Goal: Information Seeking & Learning: Learn about a topic

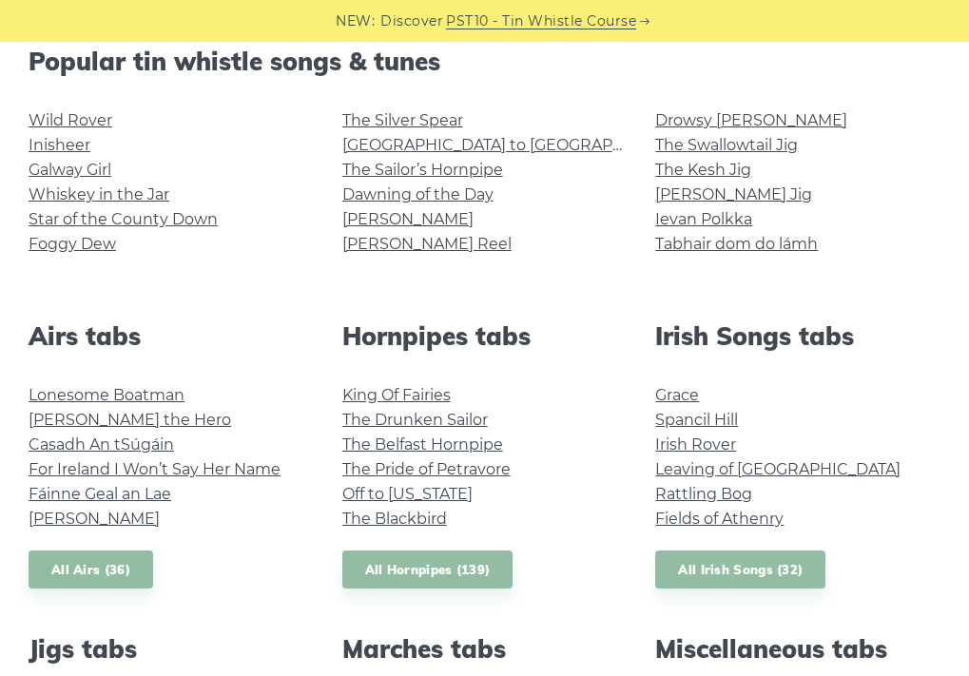
scroll to position [484, 0]
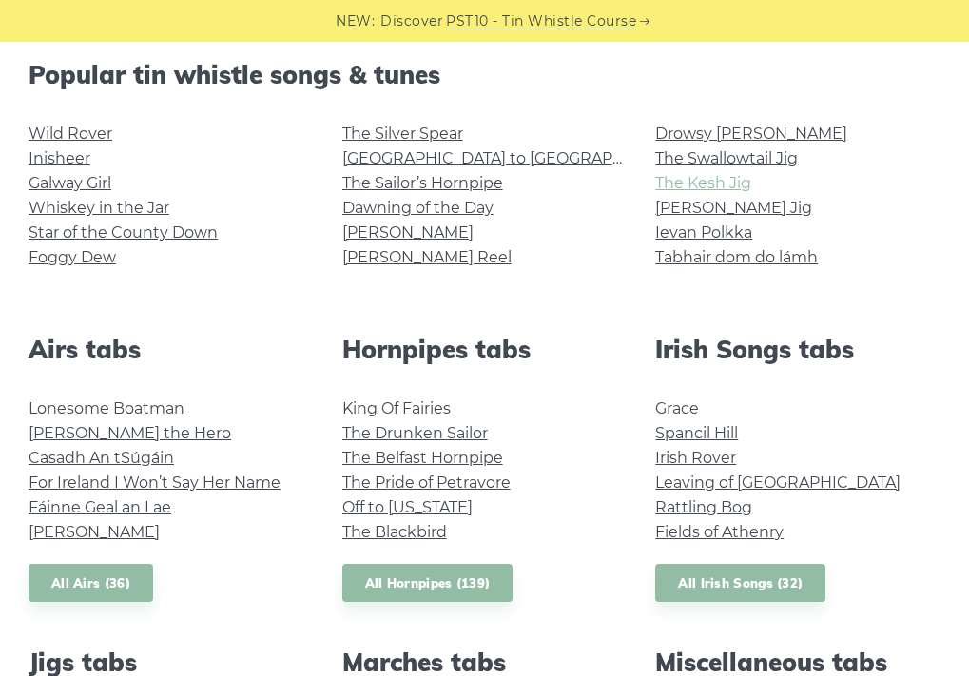
click at [714, 184] on link "The Kesh Jig" at bounding box center [703, 183] width 96 height 18
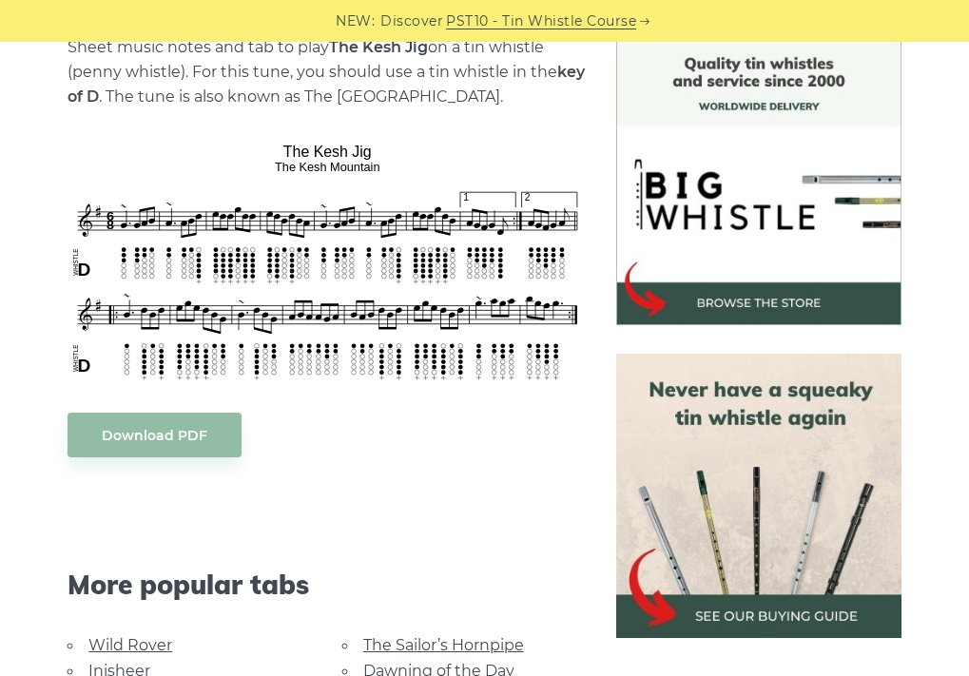
scroll to position [508, 0]
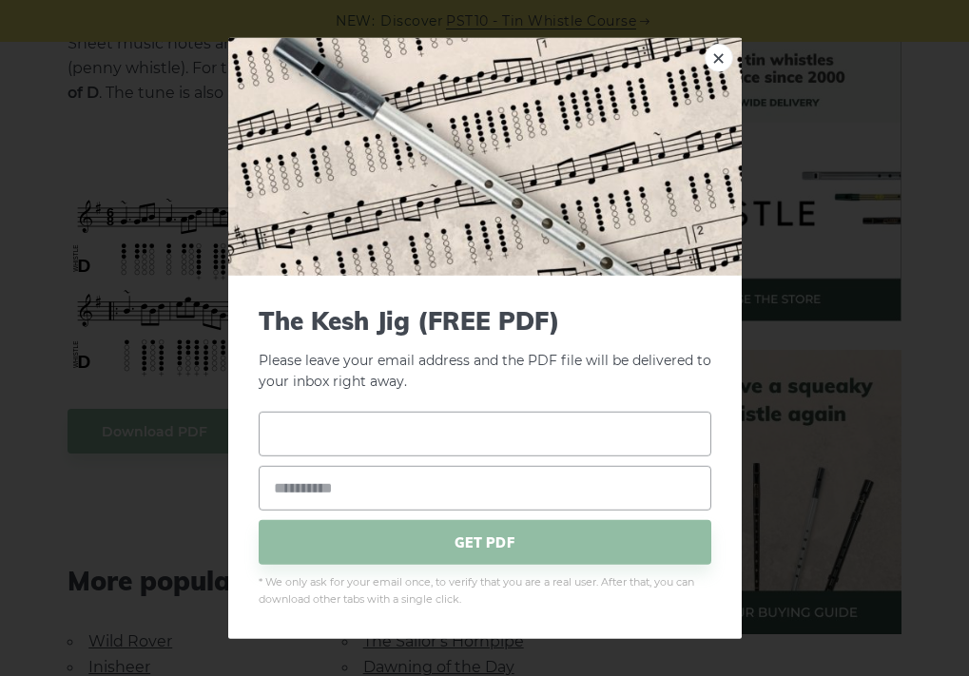
click at [321, 438] on input "text" at bounding box center [485, 434] width 453 height 45
drag, startPoint x: 496, startPoint y: 431, endPoint x: 424, endPoint y: 445, distance: 72.7
click at [424, 445] on input "**********" at bounding box center [485, 434] width 453 height 45
drag, startPoint x: 467, startPoint y: 433, endPoint x: 217, endPoint y: 432, distance: 250.2
click at [223, 430] on div "**********" at bounding box center [484, 338] width 969 height 676
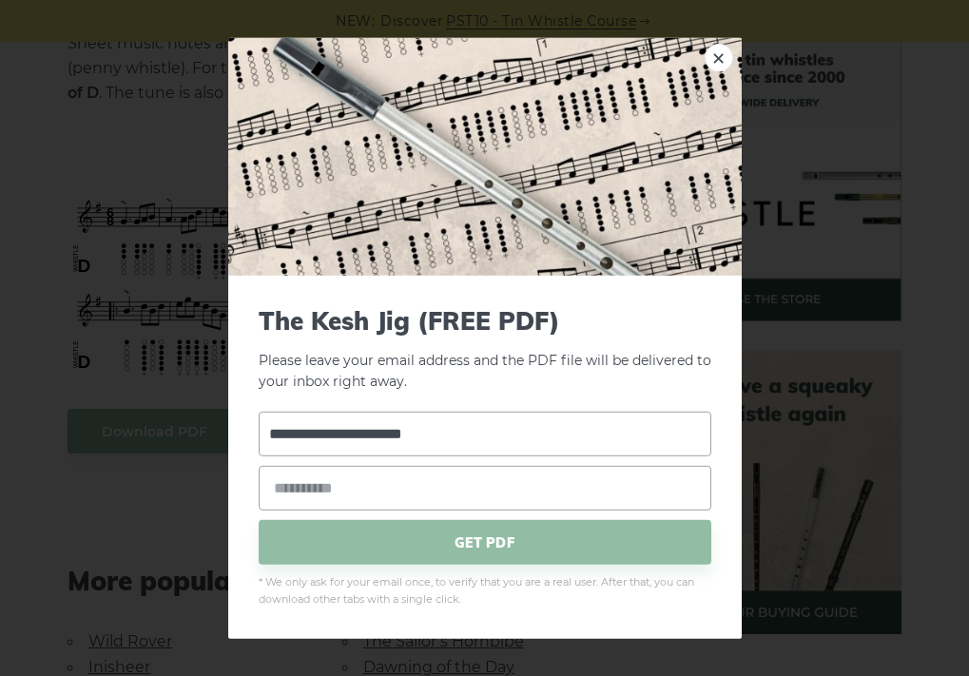
type input "**********"
click at [301, 495] on input "email" at bounding box center [485, 488] width 453 height 45
paste input "**********"
type input "**********"
click at [512, 530] on span "GET PDF" at bounding box center [485, 542] width 453 height 45
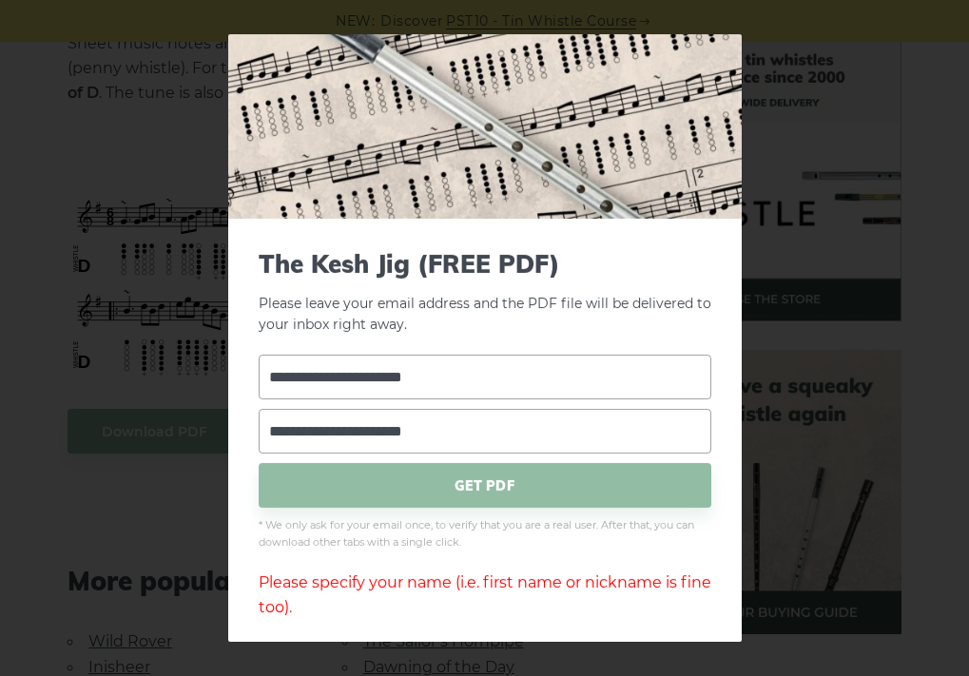
scroll to position [49, 0]
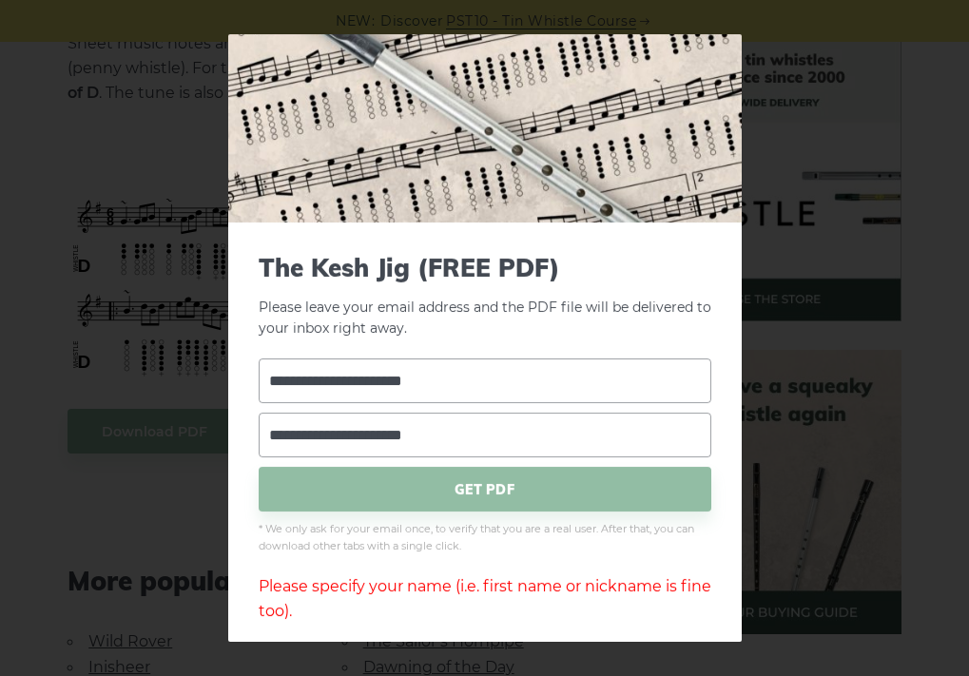
drag, startPoint x: 516, startPoint y: 375, endPoint x: 253, endPoint y: 387, distance: 263.8
click at [253, 388] on div "**********" at bounding box center [485, 439] width 514 height 432
type input "*****"
click at [459, 486] on span "GET PDF" at bounding box center [485, 489] width 453 height 45
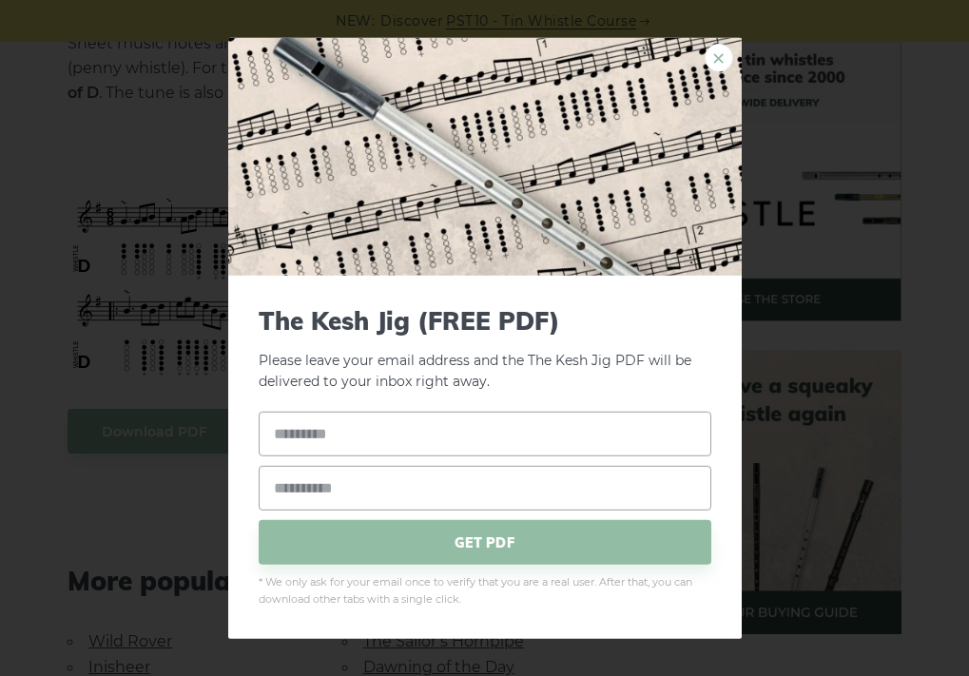
click at [716, 56] on link "×" at bounding box center [719, 57] width 29 height 29
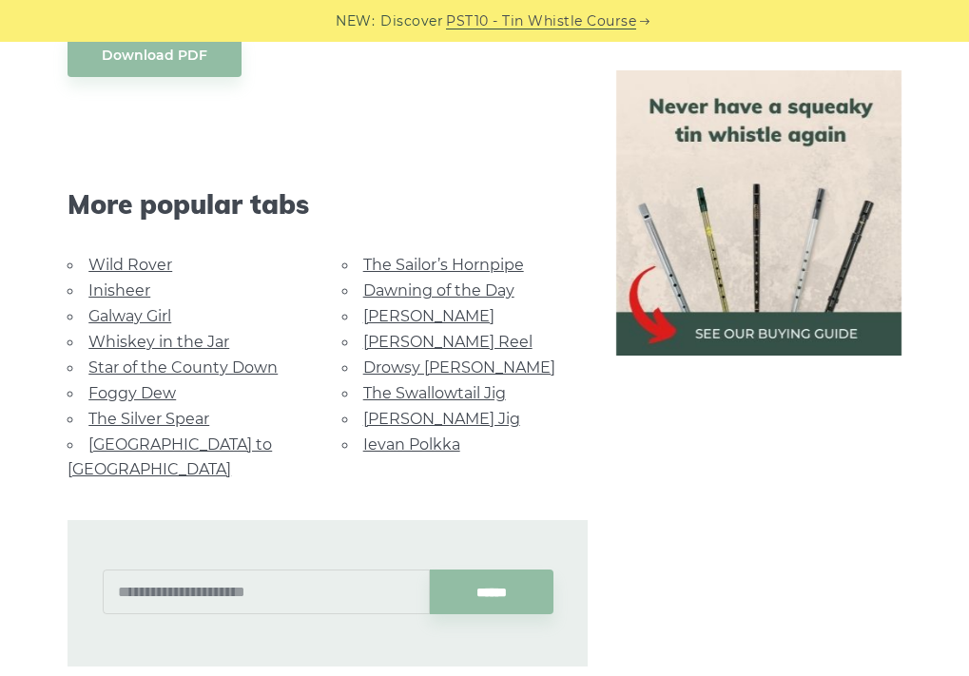
scroll to position [942, 0]
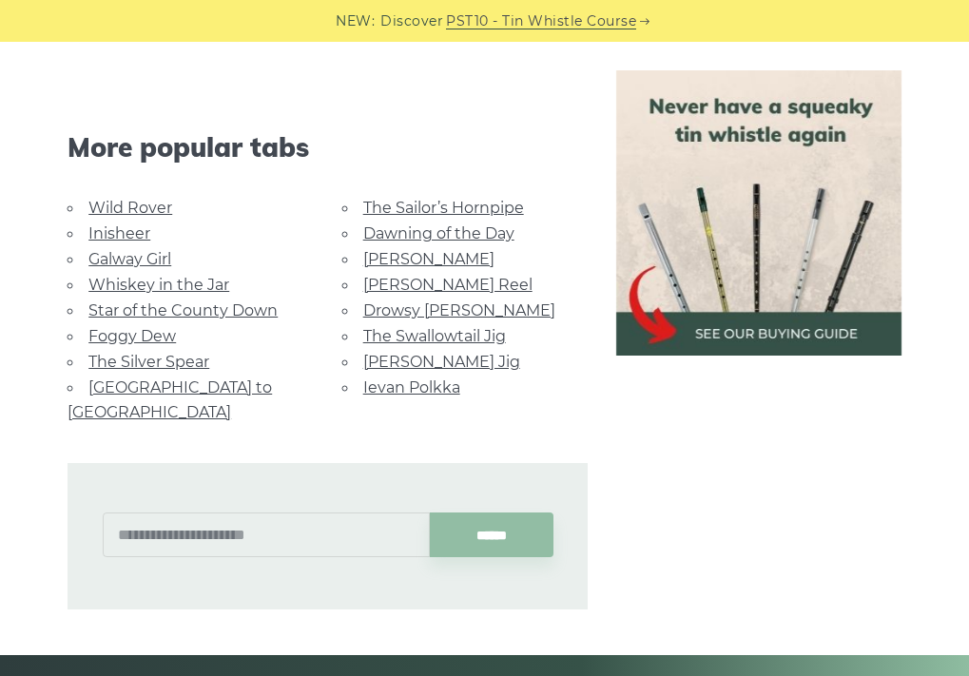
click at [437, 277] on link "Cooley’s Reel" at bounding box center [447, 285] width 169 height 18
click at [414, 362] on link "Morrison’s Jig" at bounding box center [441, 362] width 157 height 18
click at [155, 256] on link "Galway Girl" at bounding box center [129, 259] width 83 height 18
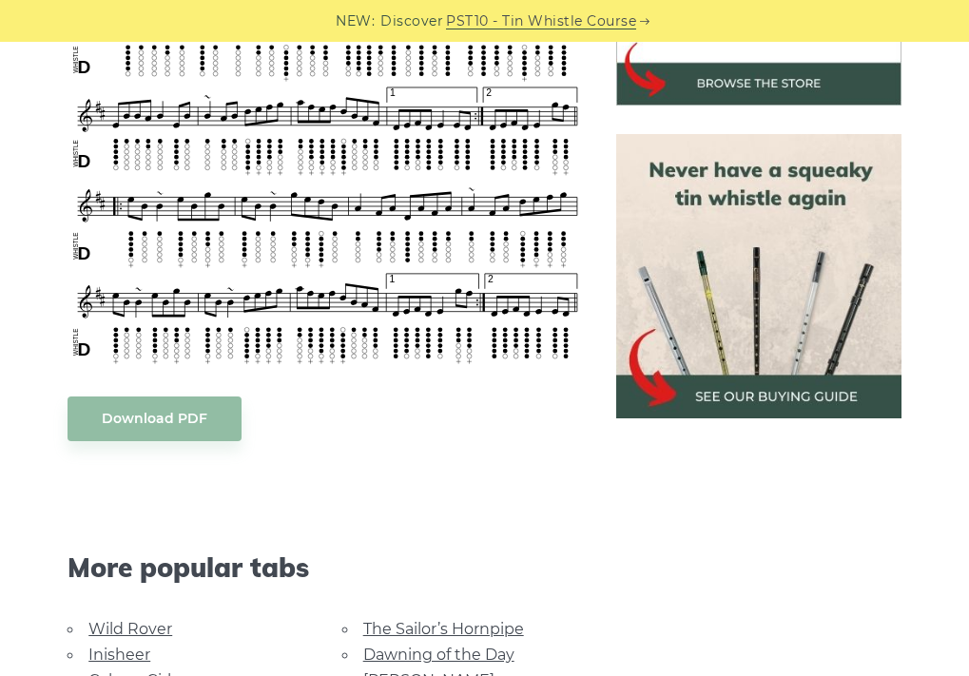
scroll to position [728, 0]
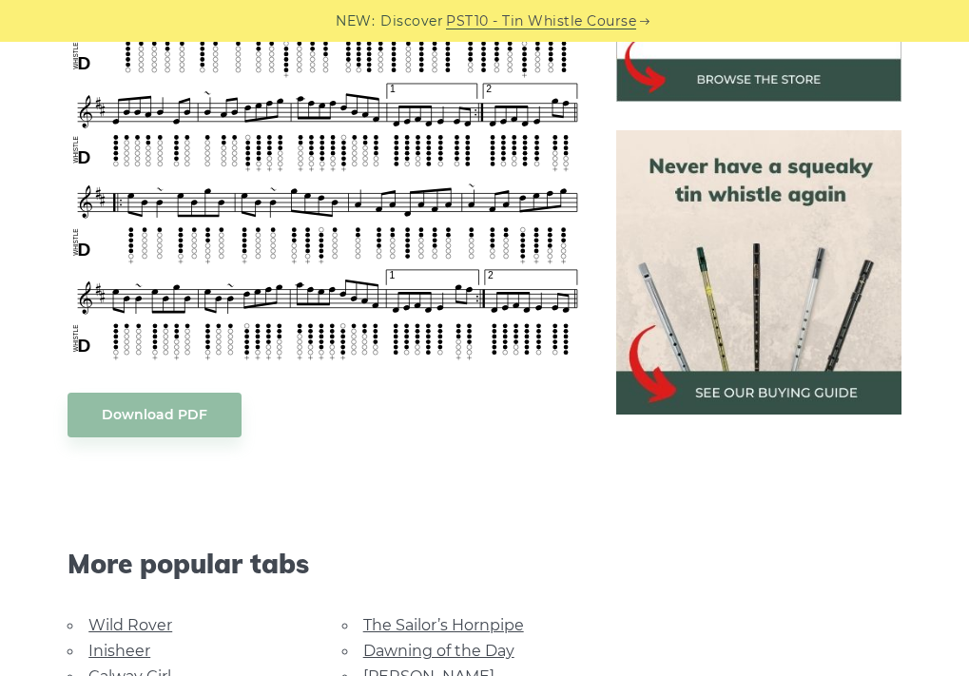
click at [177, 378] on body "NEW: Discover PST10 - Tin Whistle Course Lessons Fingering Charts Tabs & Notes …" at bounding box center [484, 683] width 969 height 2823
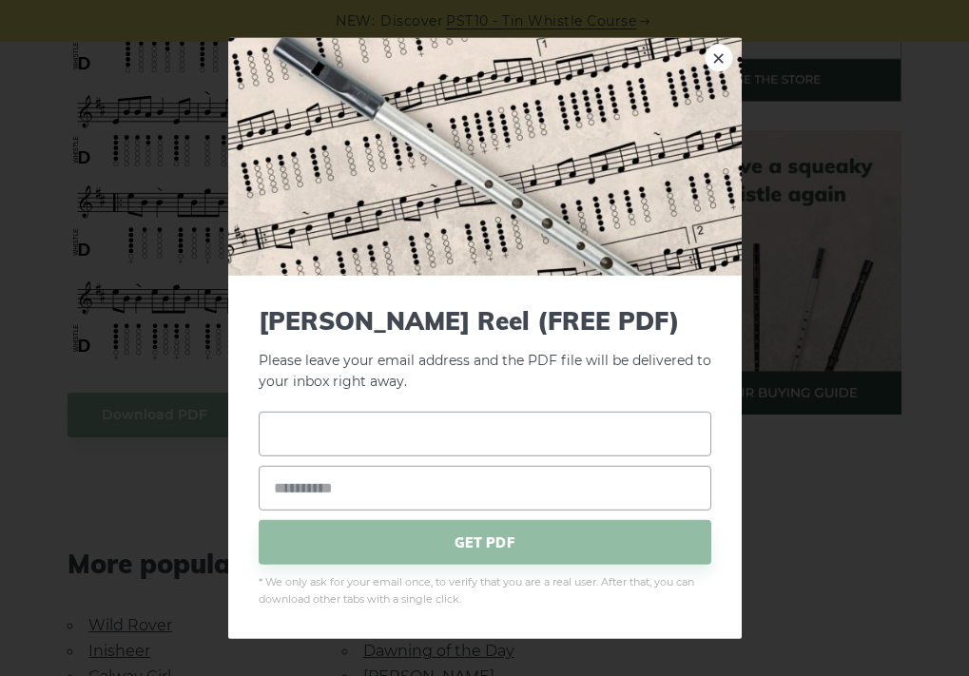
click at [347, 438] on input "text" at bounding box center [485, 434] width 453 height 45
type input "*****"
click at [316, 478] on input "email" at bounding box center [485, 488] width 453 height 45
type input "**********"
click at [486, 536] on span "GET PDF" at bounding box center [485, 542] width 453 height 45
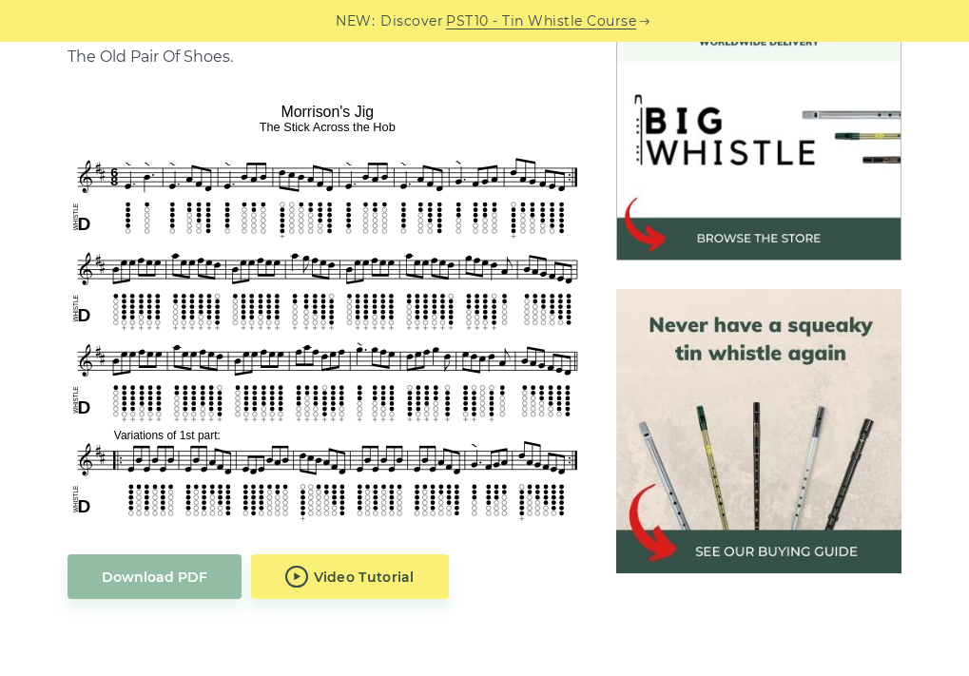
scroll to position [727, 0]
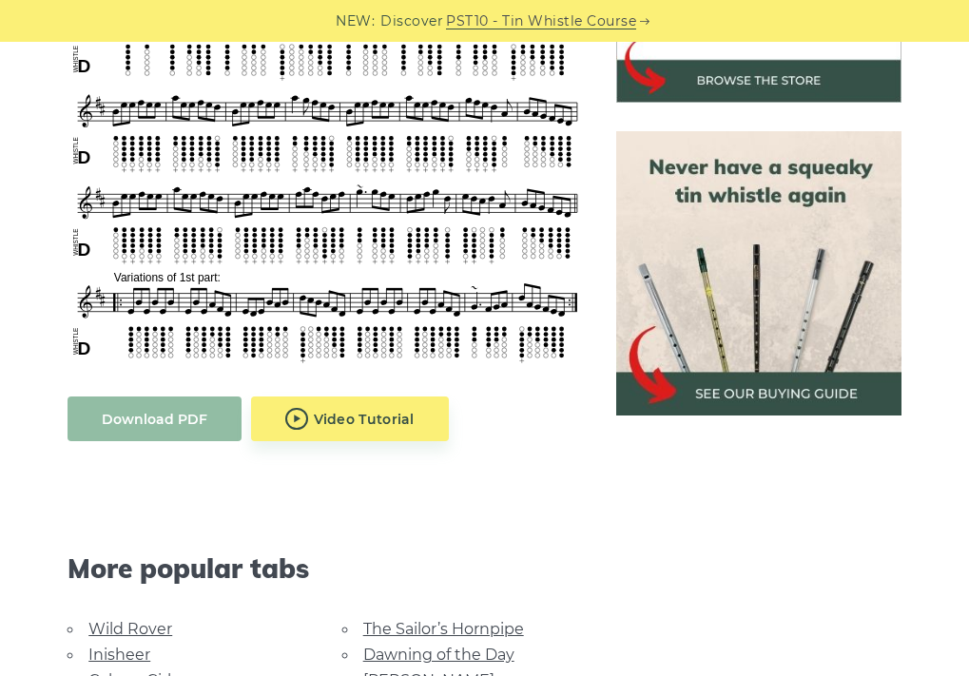
click at [146, 423] on link "Download PDF" at bounding box center [155, 419] width 174 height 45
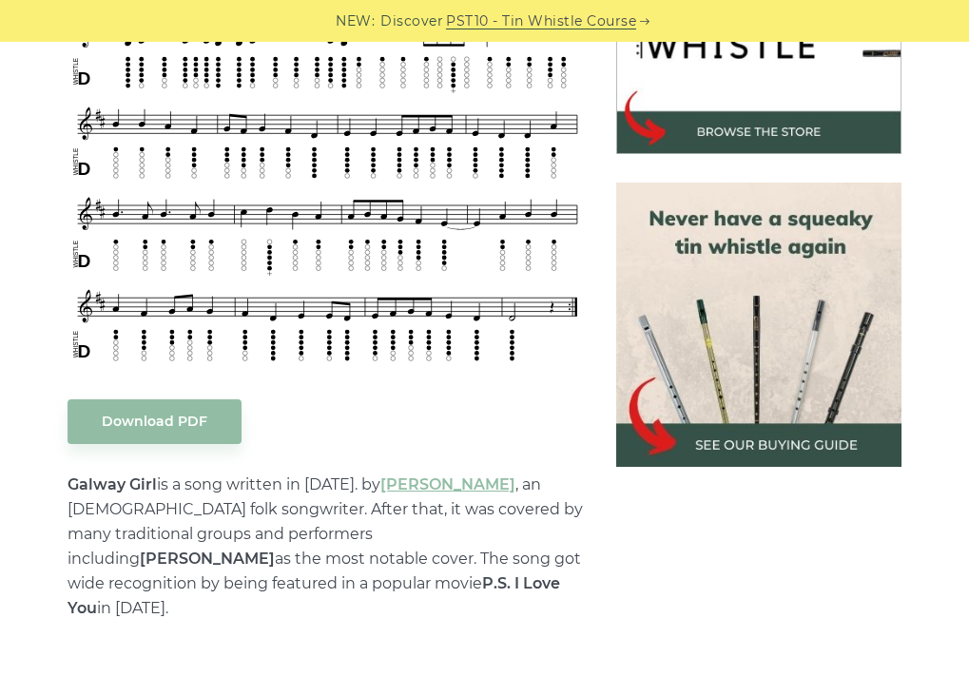
scroll to position [783, 0]
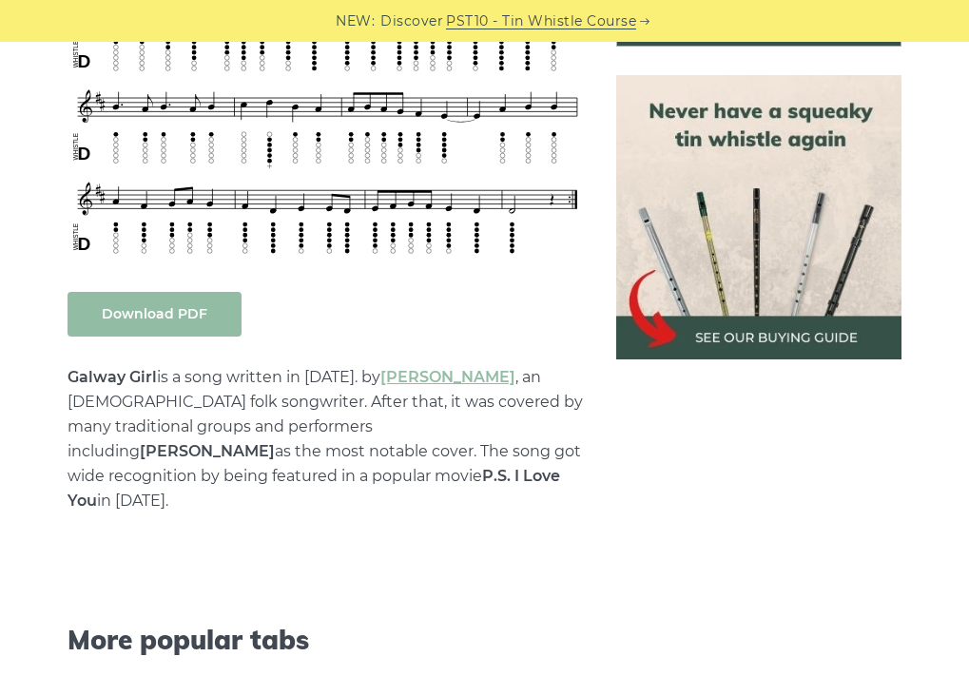
click at [151, 317] on link "Download PDF" at bounding box center [155, 314] width 174 height 45
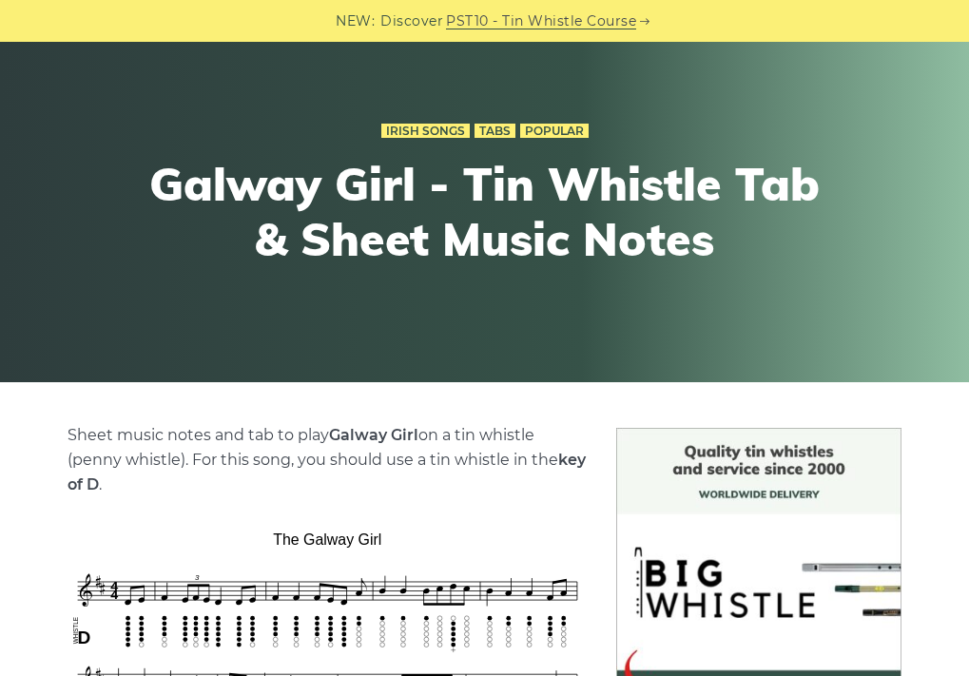
scroll to position [0, 0]
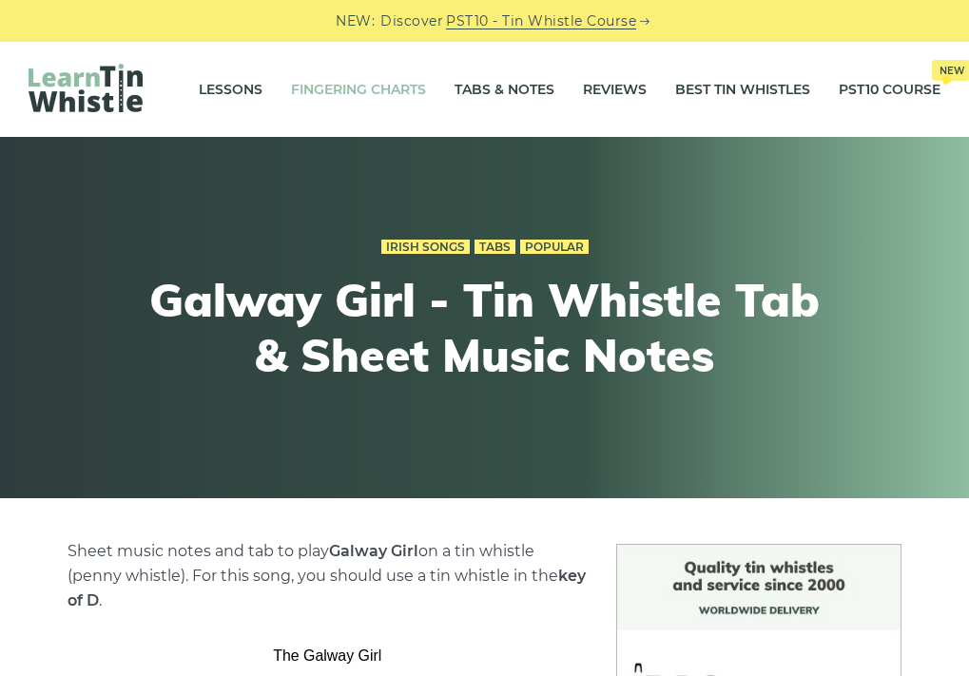
click at [380, 93] on link "Fingering Charts" at bounding box center [358, 90] width 135 height 48
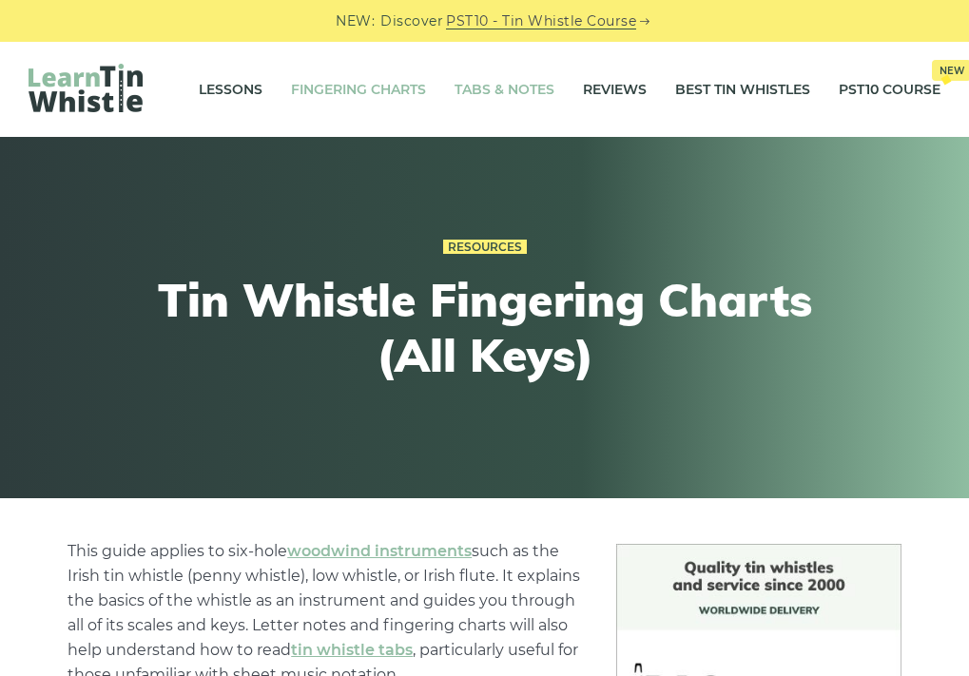
click at [504, 89] on link "Tabs & Notes" at bounding box center [505, 90] width 100 height 48
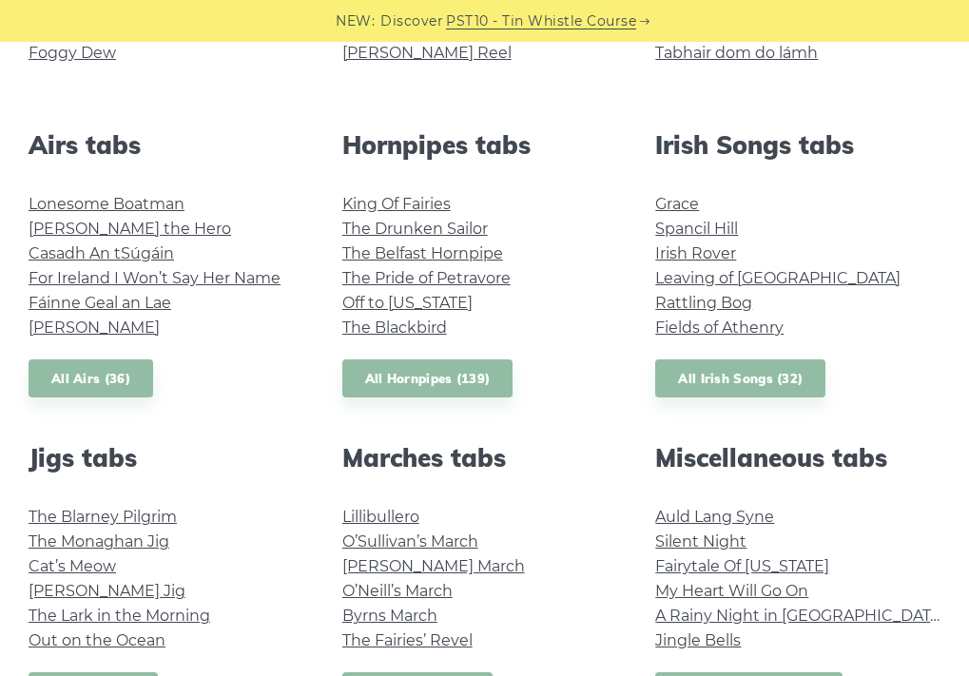
scroll to position [679, 0]
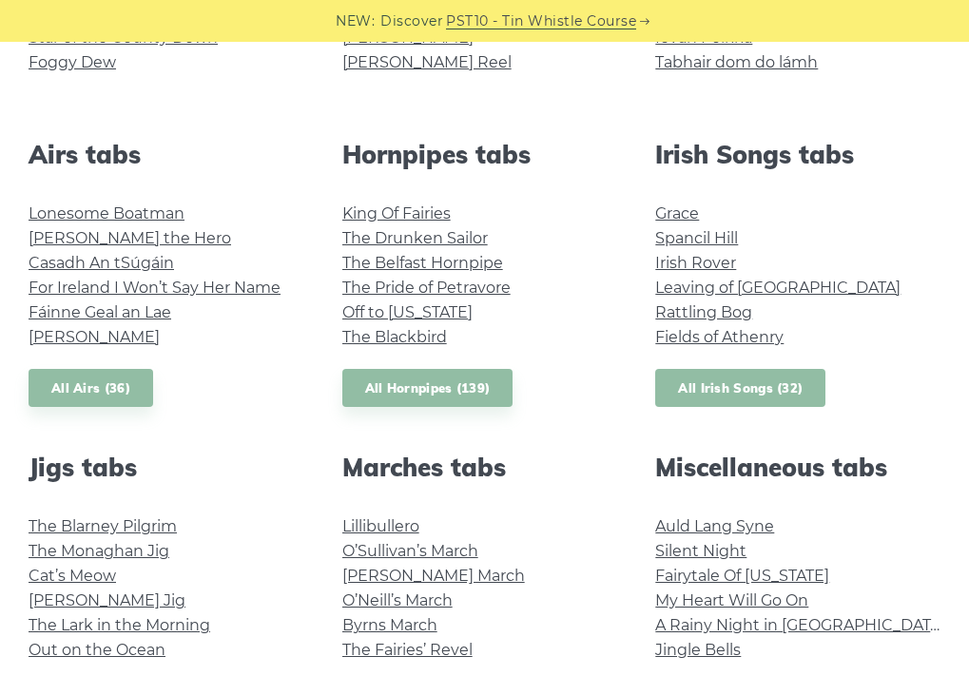
click at [754, 390] on link "All Irish Songs (32)" at bounding box center [740, 388] width 170 height 39
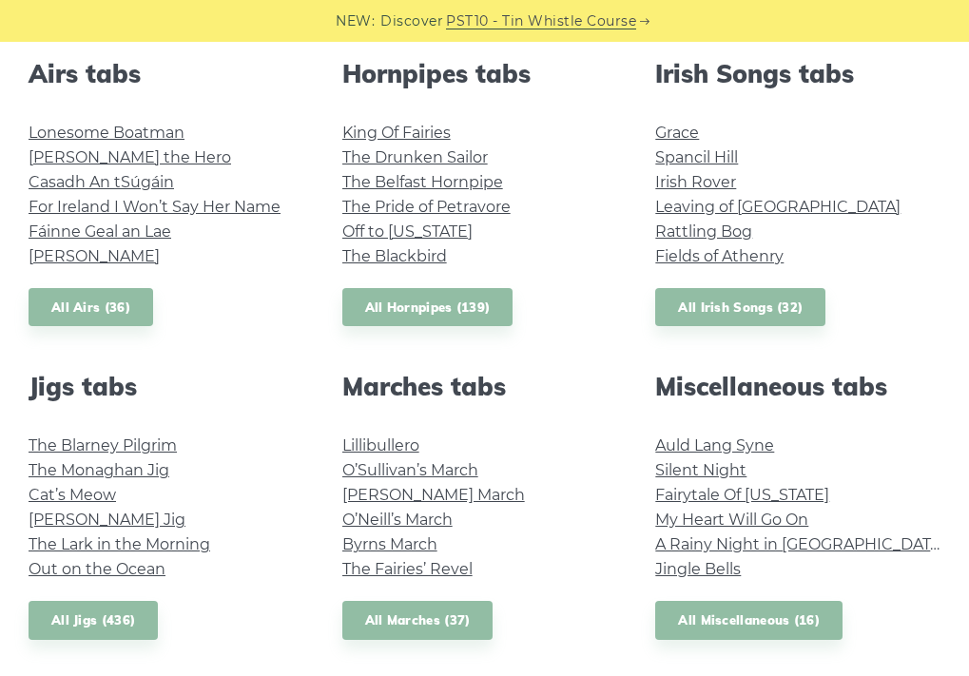
scroll to position [869, 0]
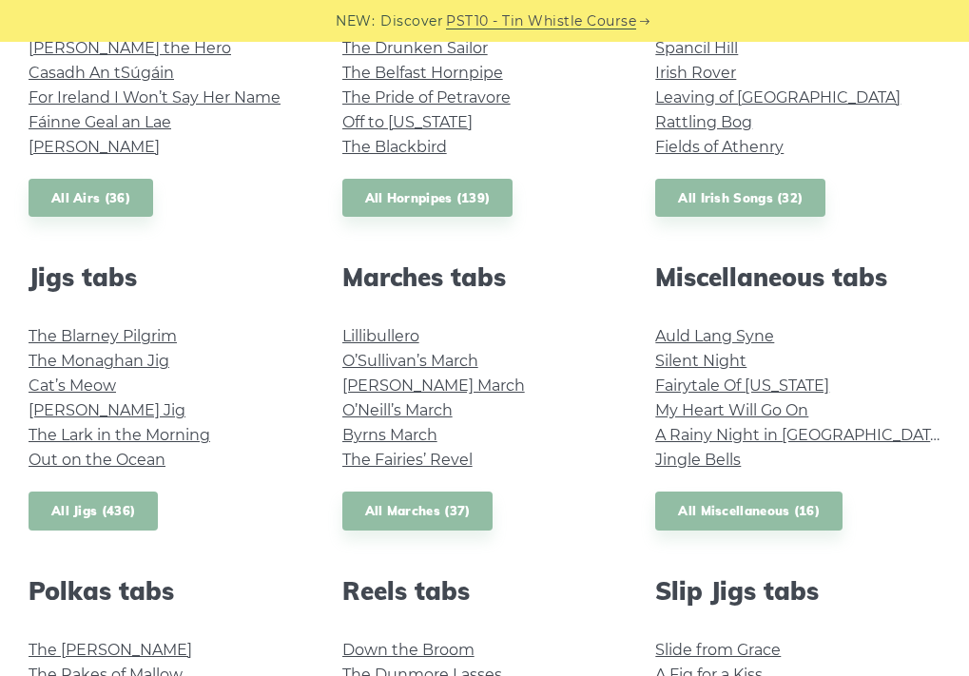
click at [82, 510] on link "All Jigs (436)" at bounding box center [93, 511] width 129 height 39
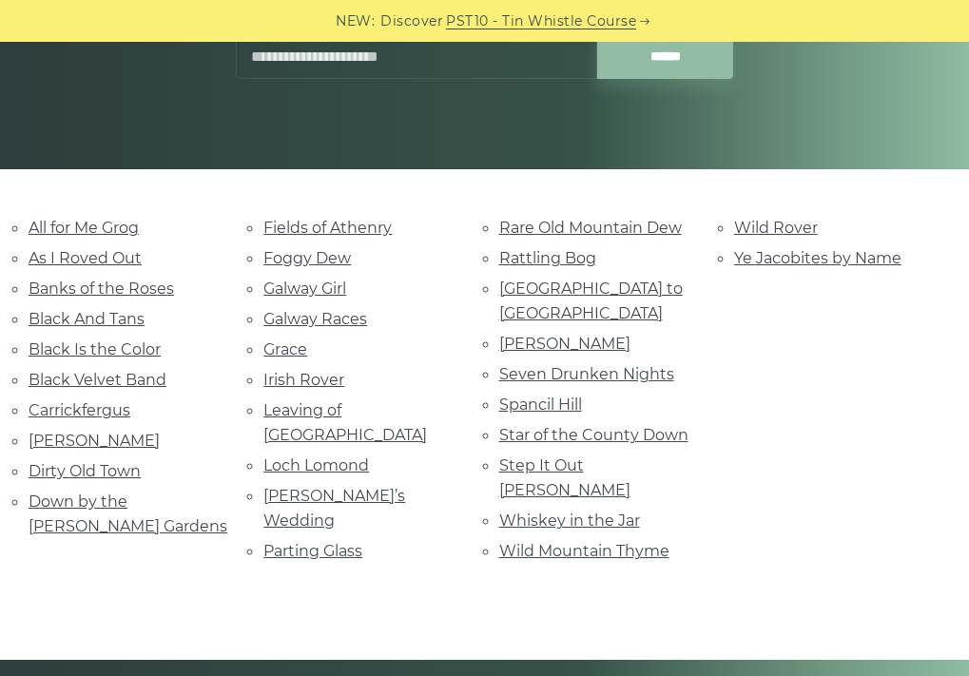
scroll to position [332, 0]
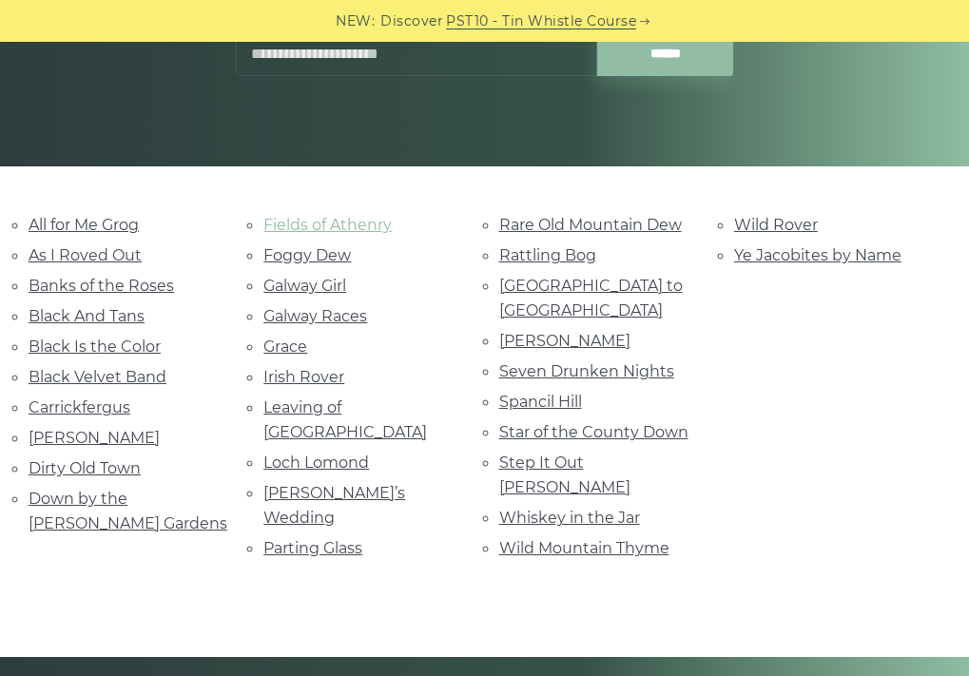
click at [360, 224] on link "Fields of Athenry" at bounding box center [327, 225] width 128 height 18
click at [98, 406] on link "Carrickfergus" at bounding box center [80, 408] width 102 height 18
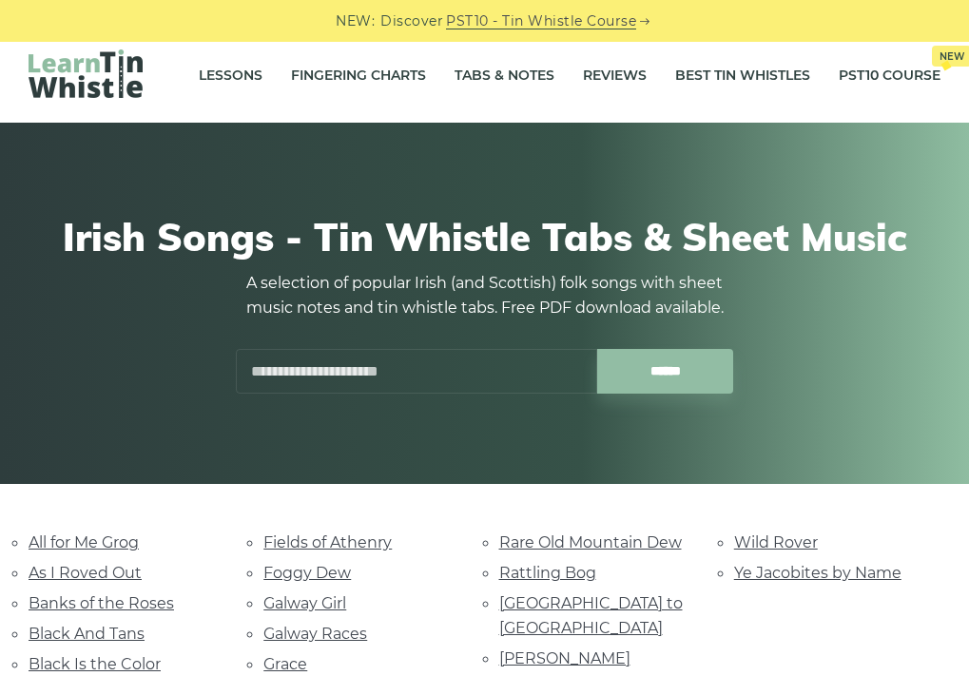
scroll to position [0, 0]
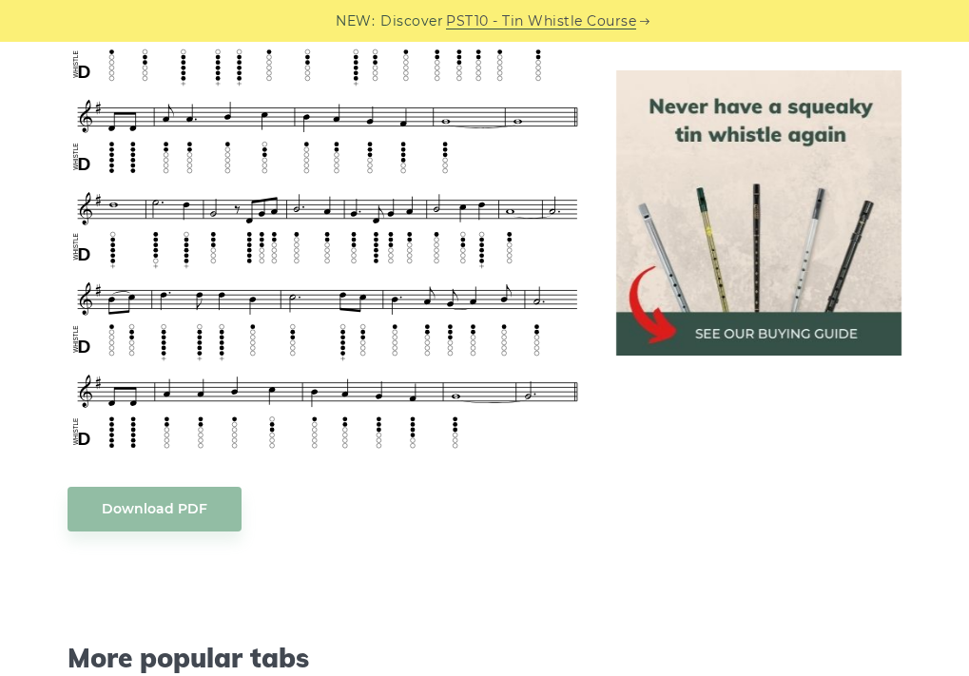
scroll to position [882, 0]
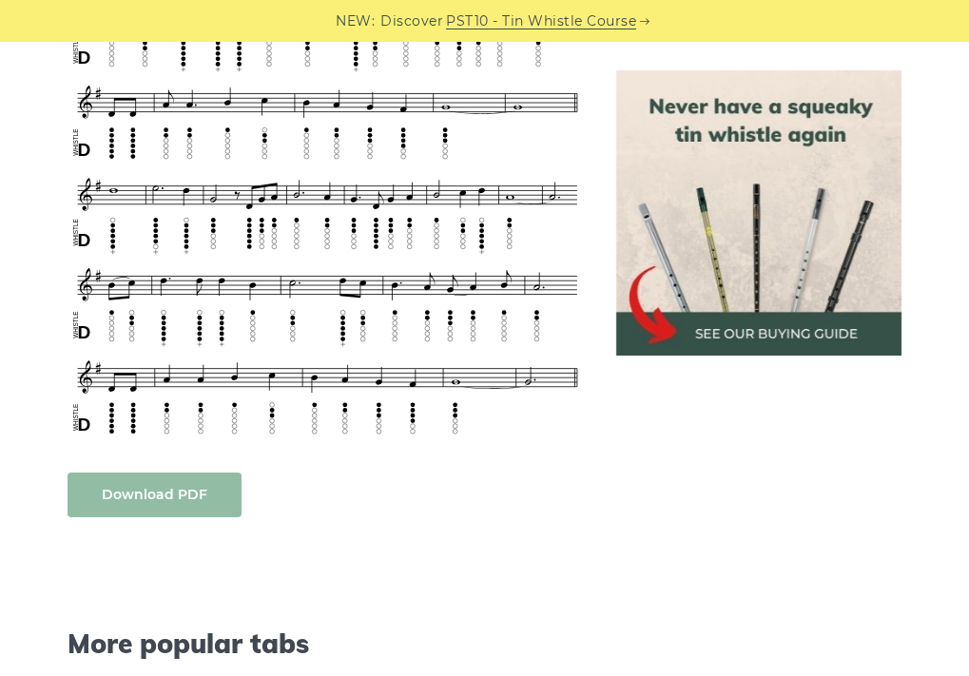
click at [148, 505] on link "Download PDF" at bounding box center [155, 495] width 174 height 45
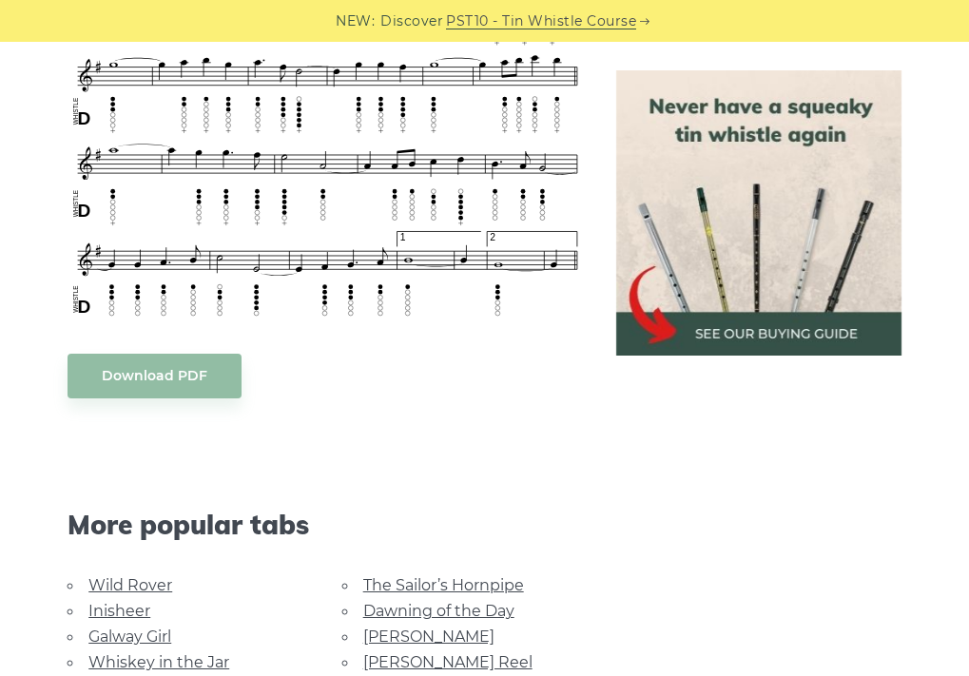
scroll to position [815, 0]
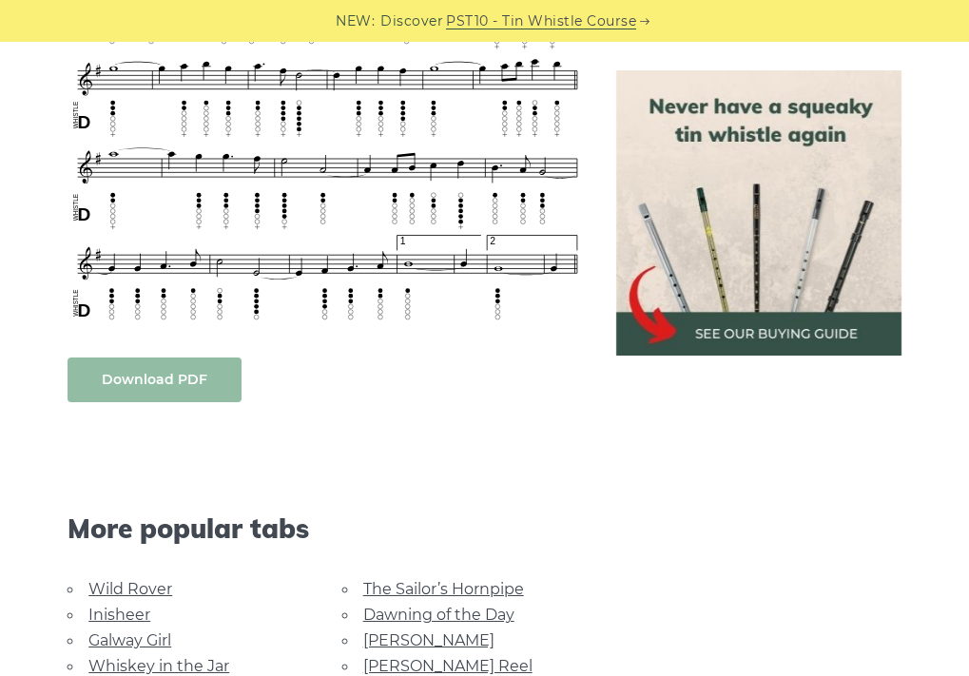
click at [161, 374] on link "Download PDF" at bounding box center [155, 380] width 174 height 45
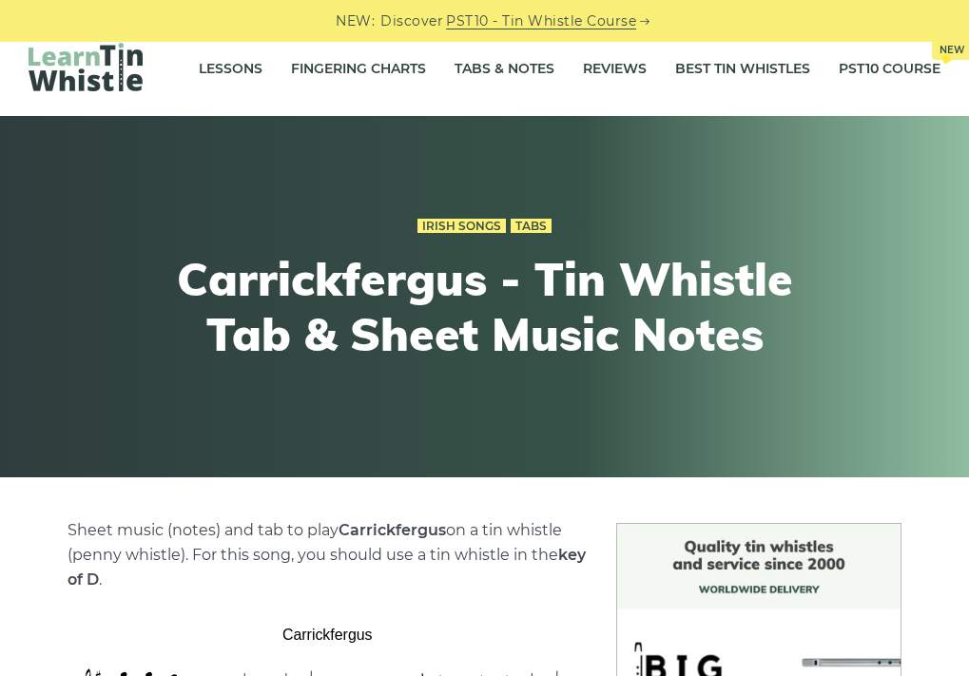
scroll to position [0, 0]
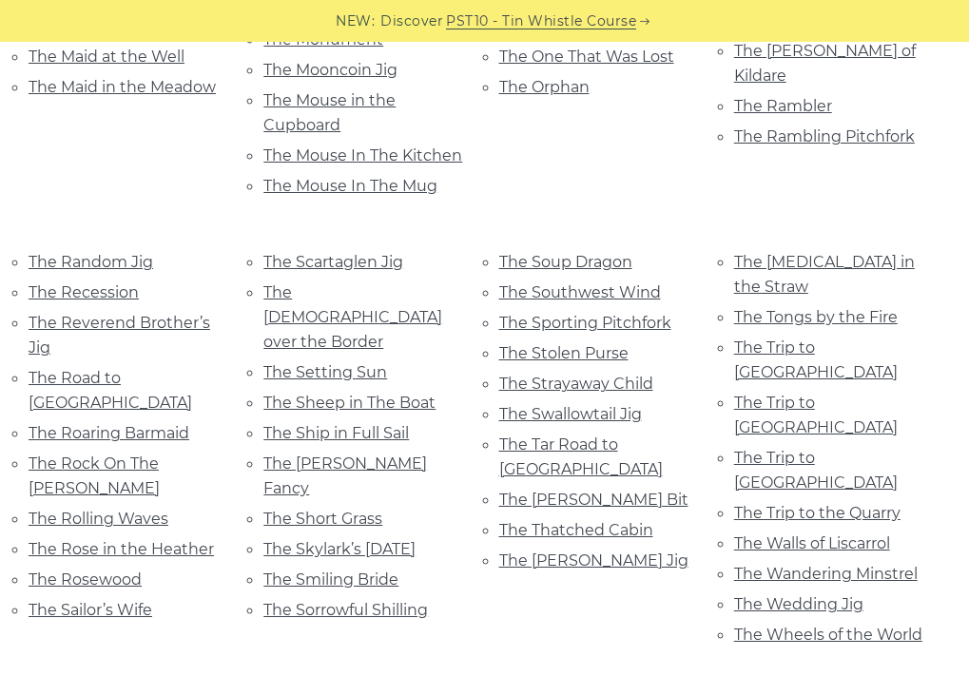
scroll to position [4139, 0]
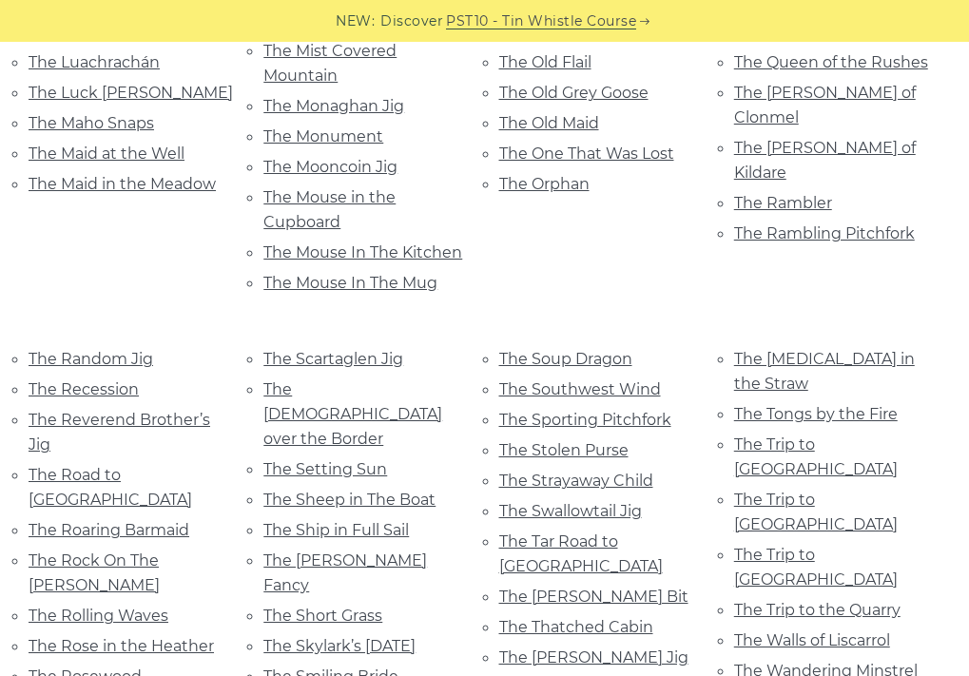
drag, startPoint x: 967, startPoint y: 516, endPoint x: 985, endPoint y: 473, distance: 47.3
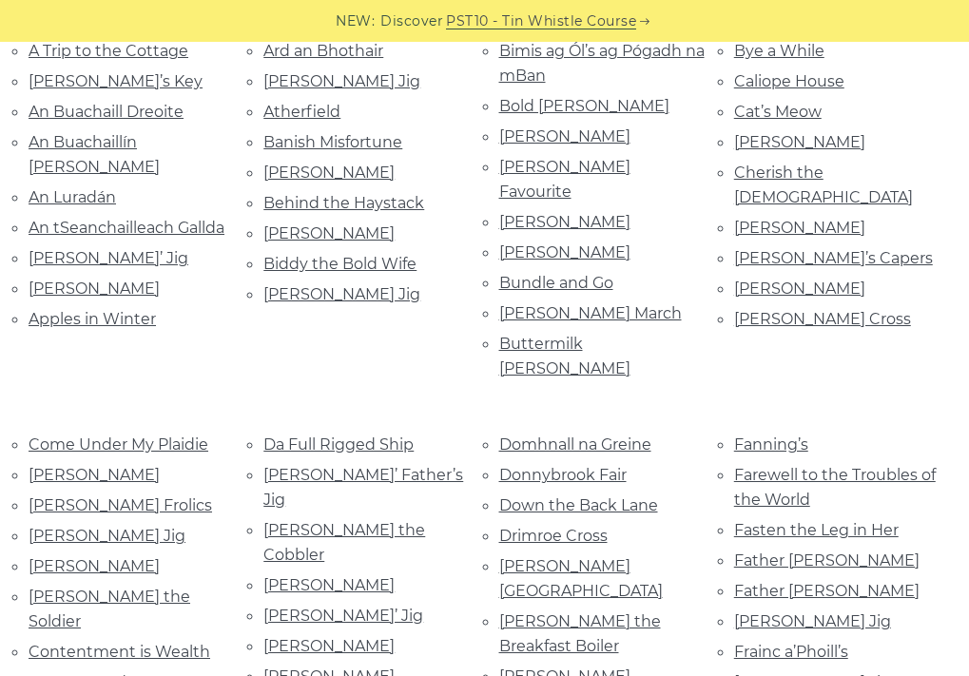
scroll to position [0, 0]
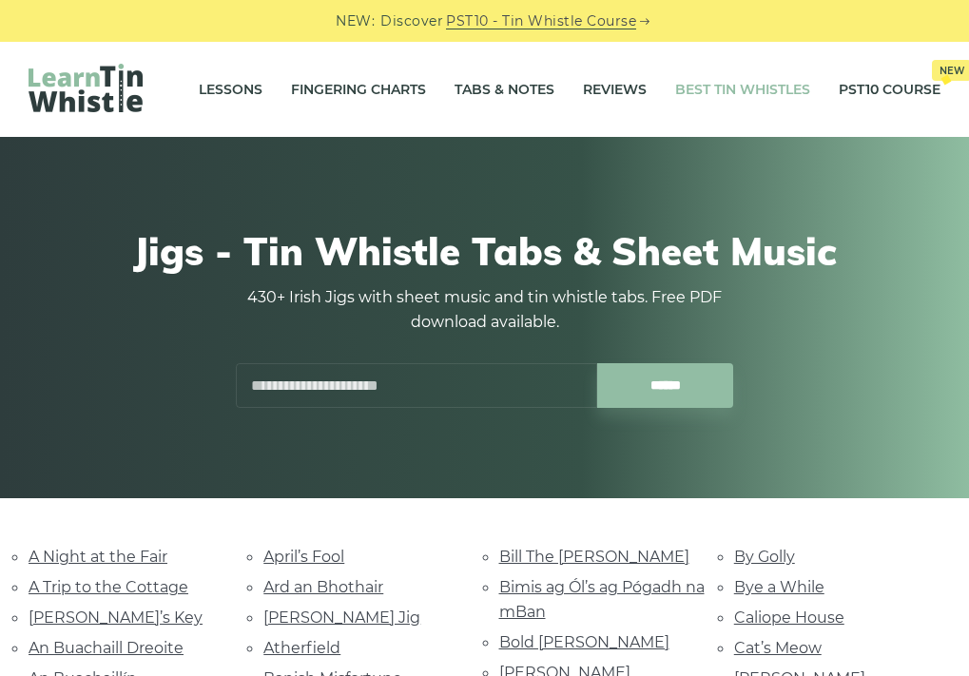
click at [738, 84] on link "Best Tin Whistles" at bounding box center [742, 90] width 135 height 48
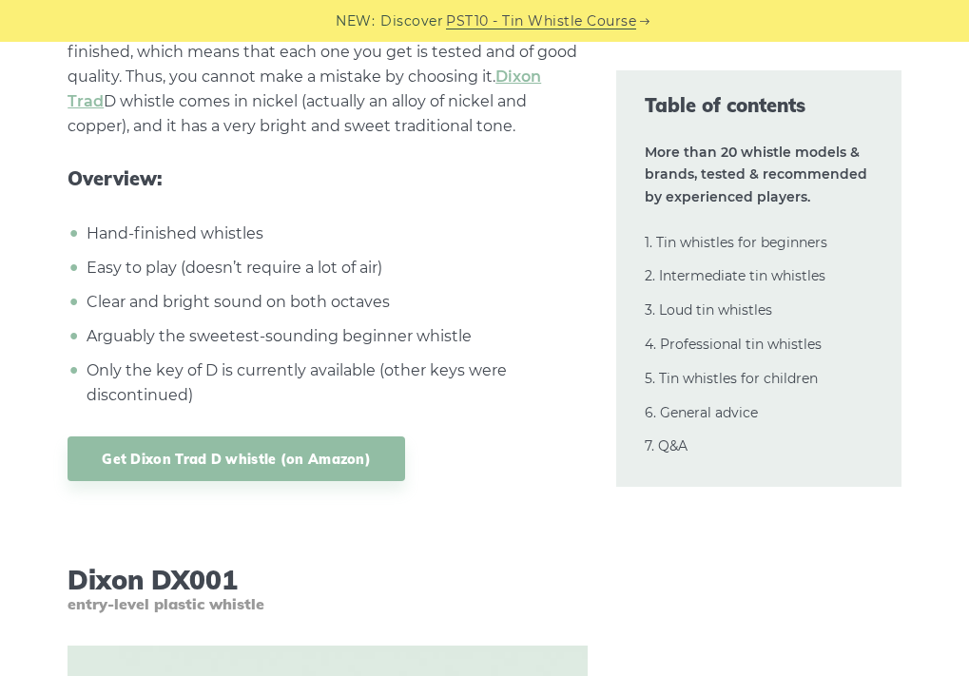
scroll to position [8702, 0]
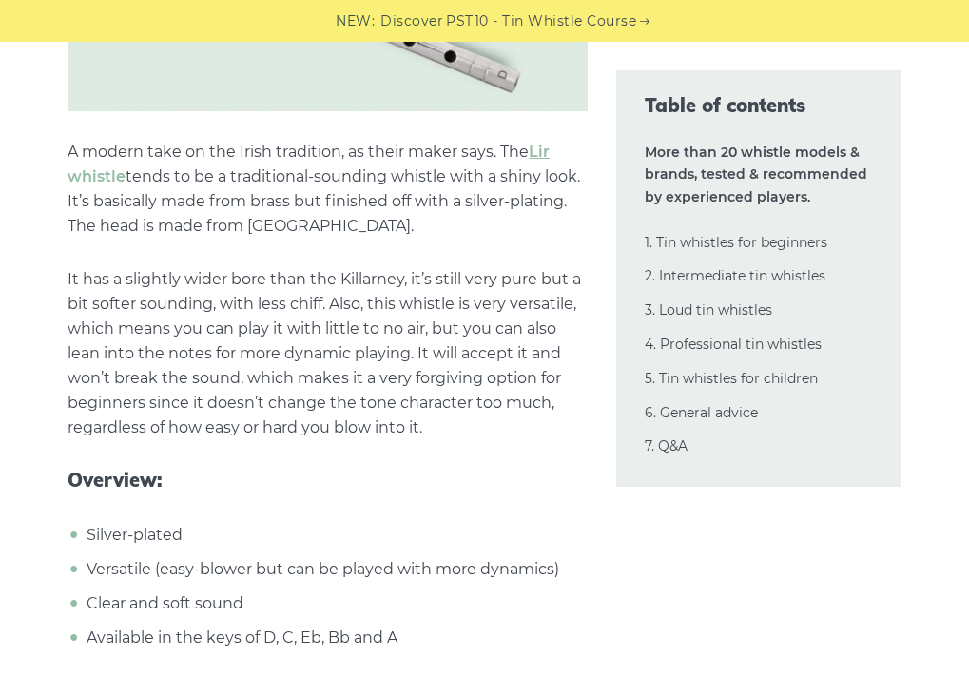
scroll to position [13703, 0]
